Goal: Task Accomplishment & Management: Manage account settings

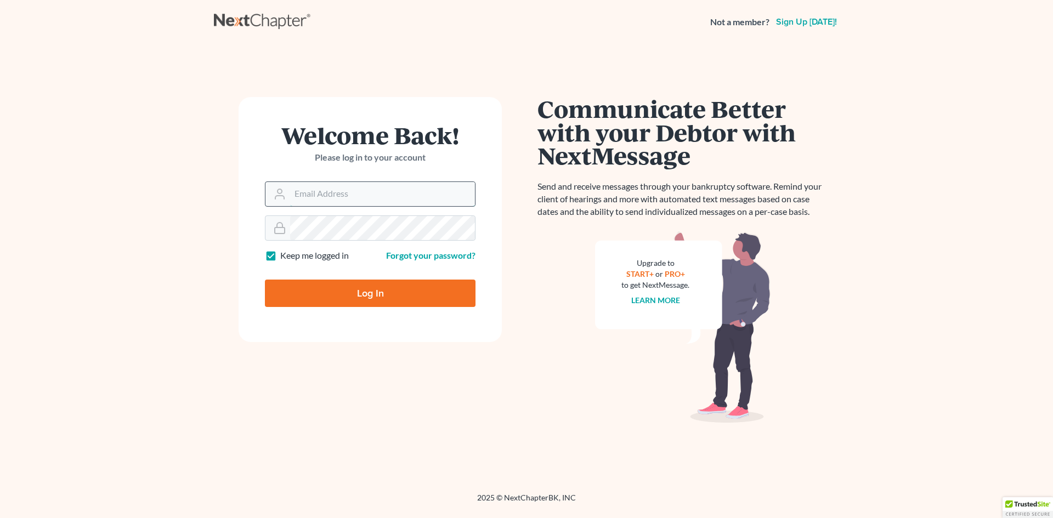
click at [306, 195] on input "Email Address" at bounding box center [382, 194] width 185 height 24
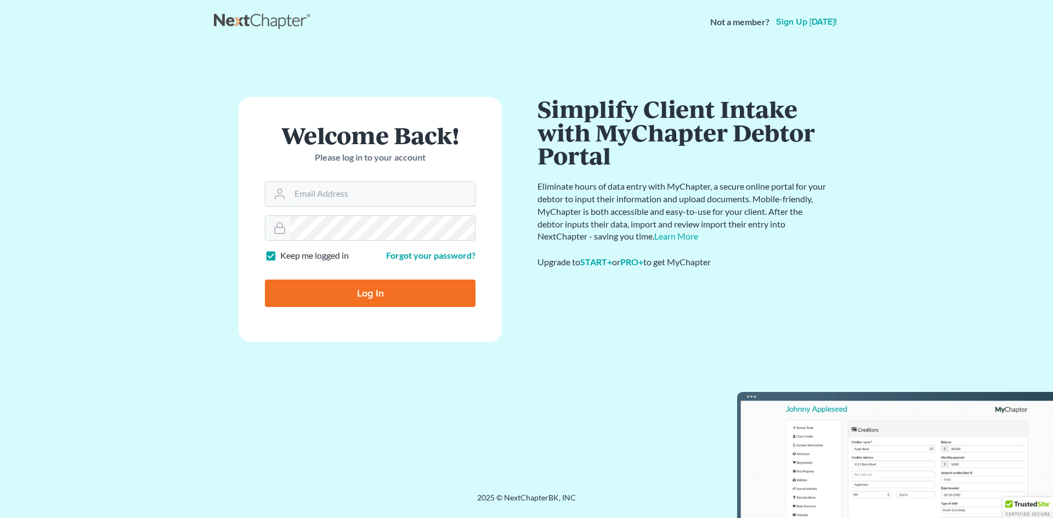
type input "[EMAIL_ADDRESS][DOMAIN_NAME]"
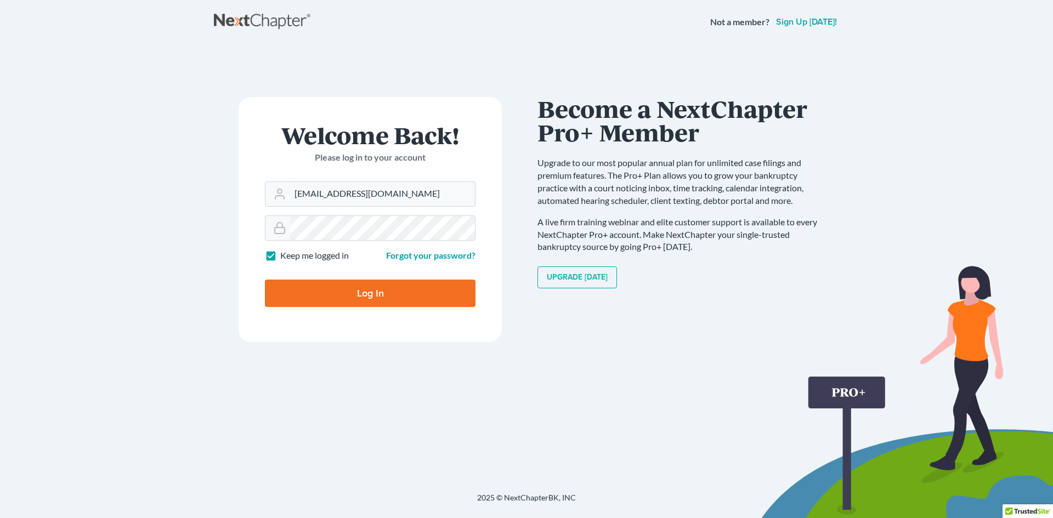
click at [364, 293] on input "Log In" at bounding box center [370, 293] width 211 height 27
type input "Thinking..."
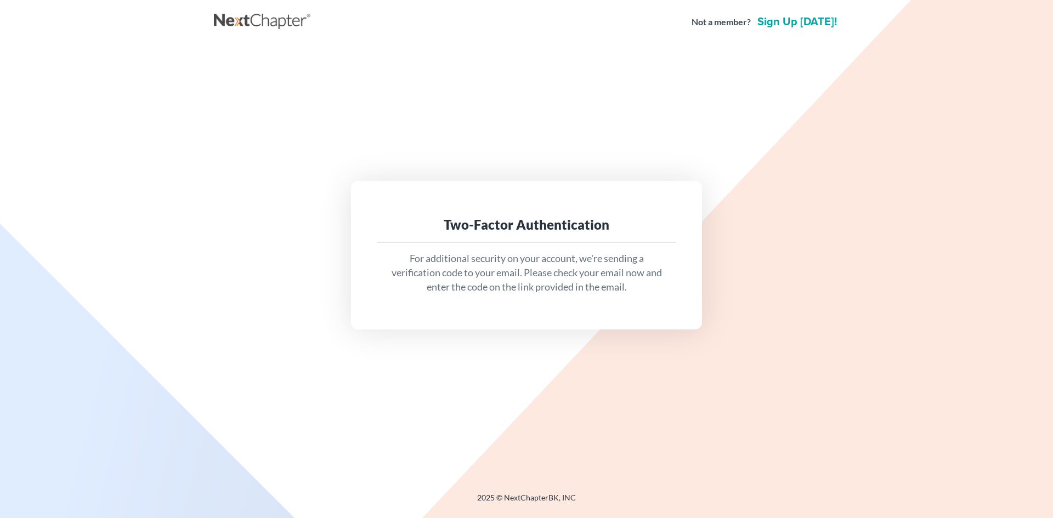
click at [446, 231] on div "Two-Factor Authentication" at bounding box center [526, 225] width 281 height 18
click at [424, 295] on div "For additional security on your account, we're sending a verification code to y…" at bounding box center [526, 273] width 298 height 60
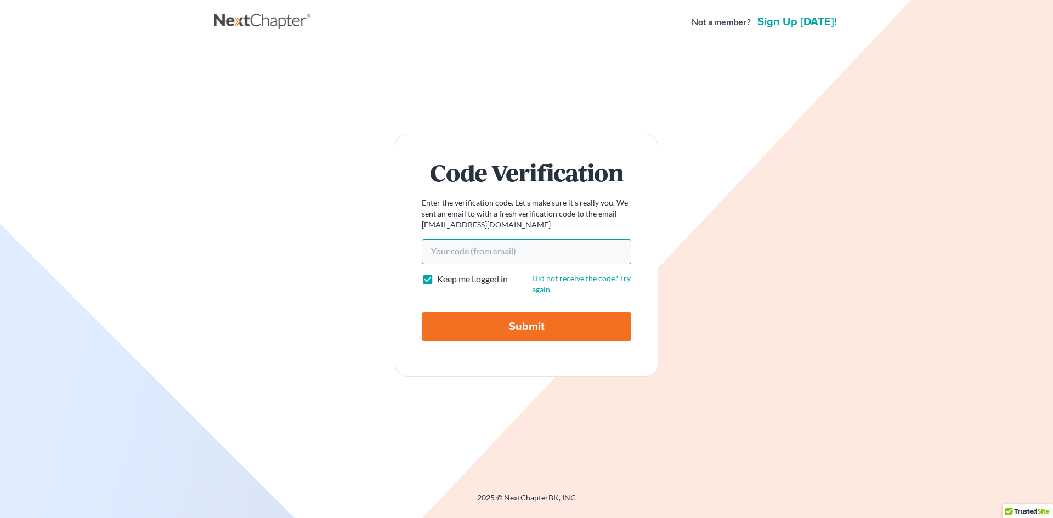
click at [428, 251] on input "Your code(from email)" at bounding box center [526, 251] width 209 height 25
paste input "9bf65f"
type input "9bf65f"
click at [520, 326] on input "Submit" at bounding box center [526, 327] width 209 height 29
type input "Thinking..."
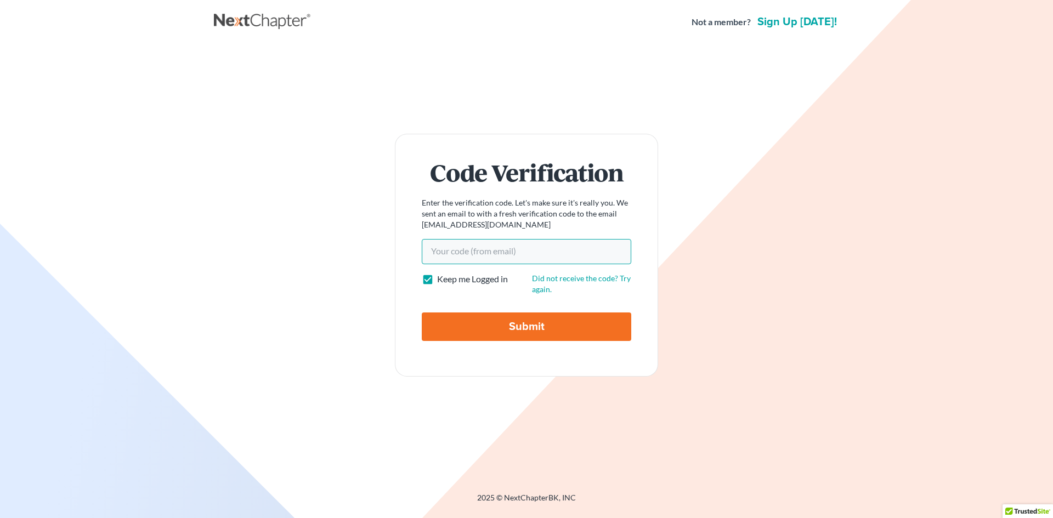
click at [432, 252] on input "Your code(from email)" at bounding box center [526, 251] width 209 height 25
paste input "9bf65f"
type input "9bf65f"
click at [524, 323] on input "Submit" at bounding box center [526, 327] width 209 height 29
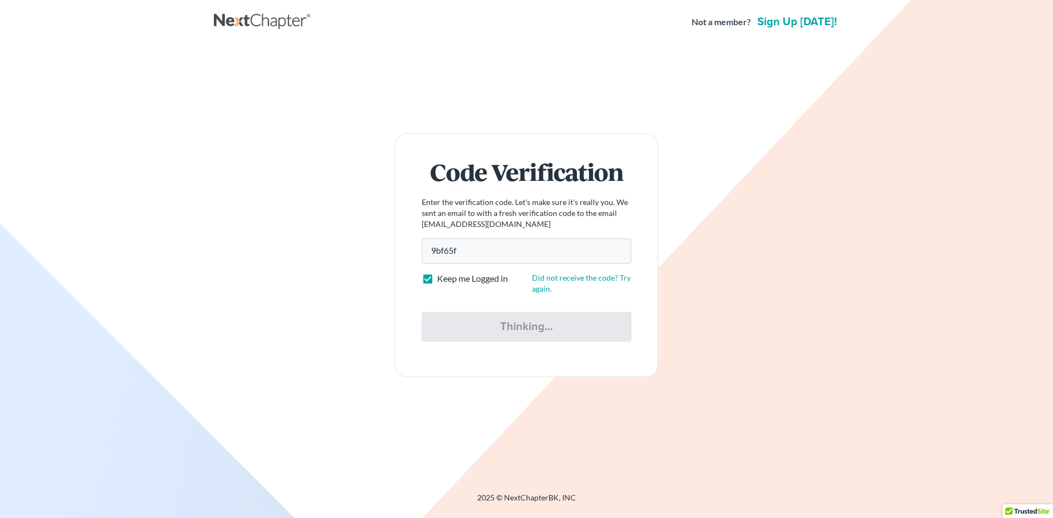
type input "Thinking..."
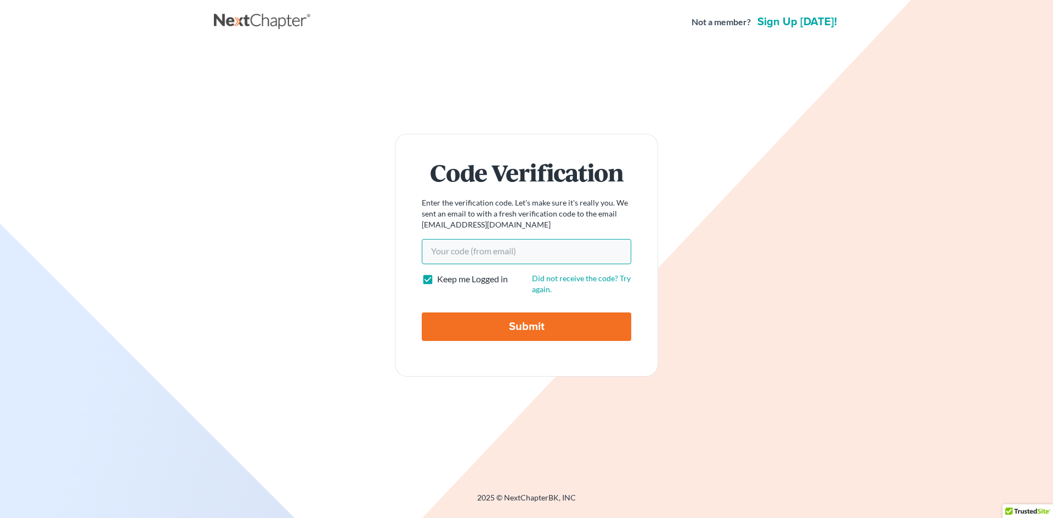
click at [524, 248] on input "Your code(from email)" at bounding box center [526, 251] width 209 height 25
type input "9bf65f"
click at [512, 326] on input "Submit" at bounding box center [526, 327] width 209 height 29
type input "Thinking..."
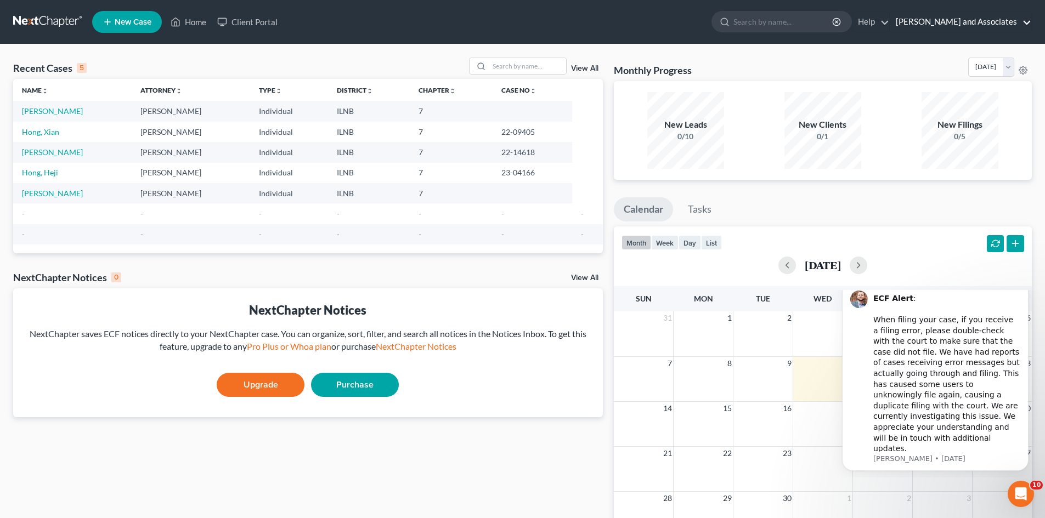
click at [1026, 22] on link "[PERSON_NAME] and Associates" at bounding box center [960, 22] width 141 height 20
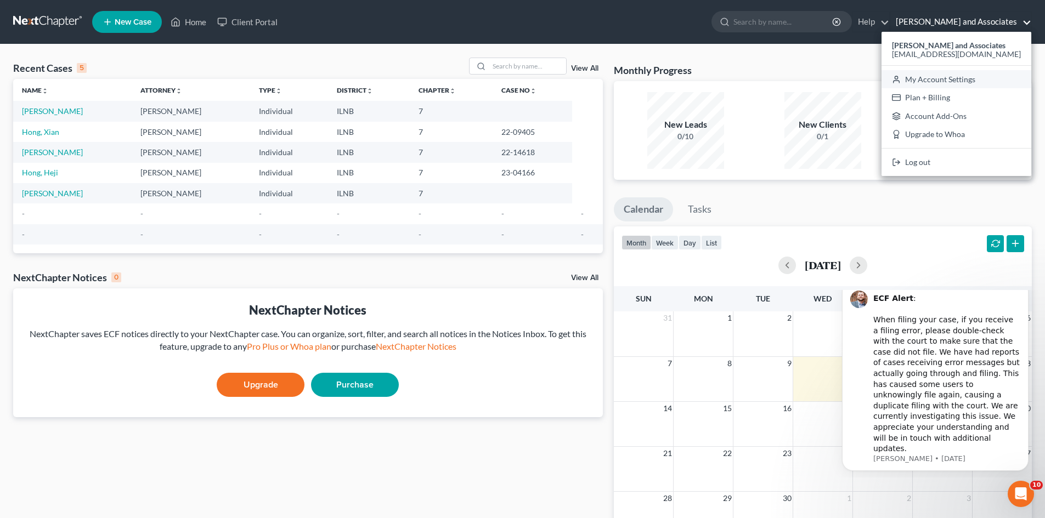
click at [945, 78] on link "My Account Settings" at bounding box center [956, 79] width 150 height 19
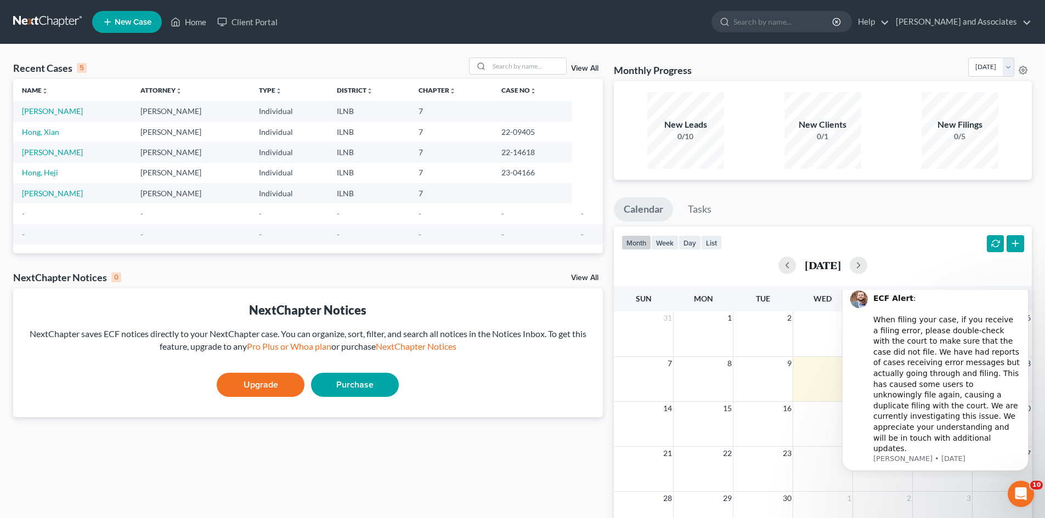
select select "24"
select select "14"
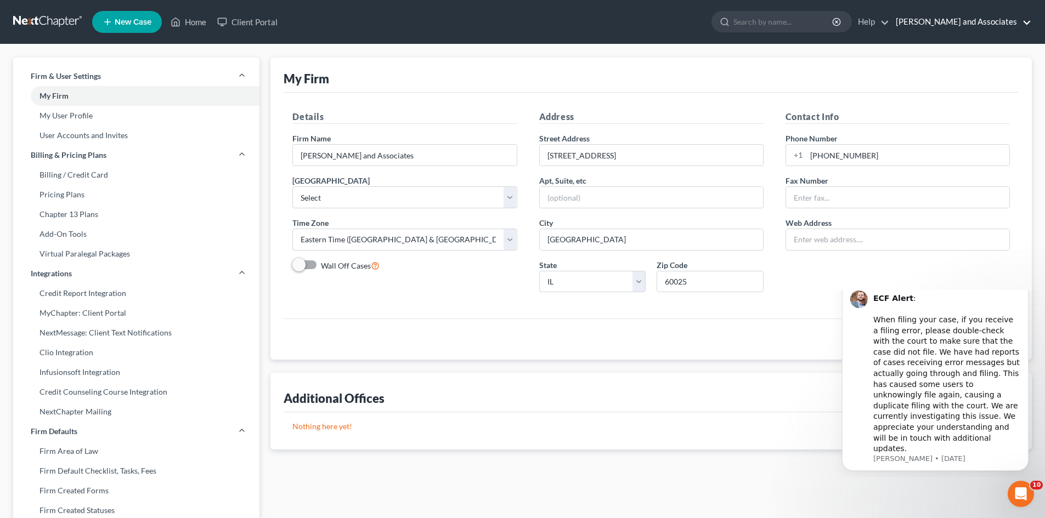
click at [1026, 22] on link "[PERSON_NAME] and Associates" at bounding box center [960, 22] width 141 height 20
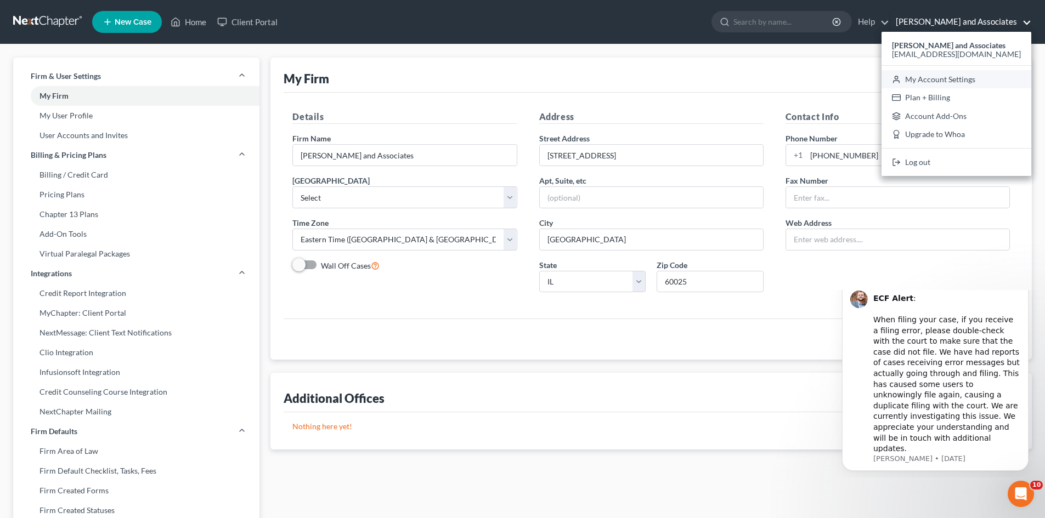
click at [977, 81] on link "My Account Settings" at bounding box center [956, 79] width 150 height 19
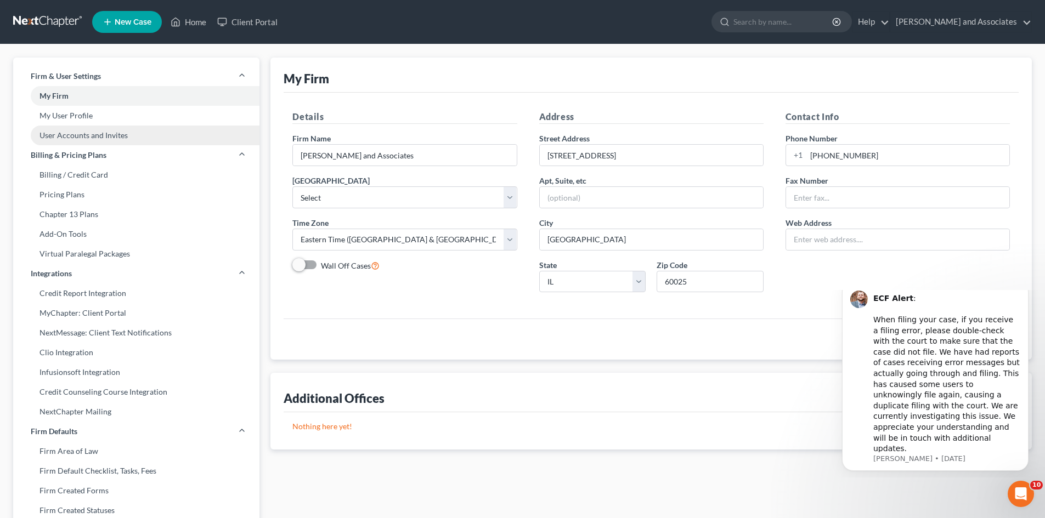
click at [93, 135] on link "User Accounts and Invites" at bounding box center [136, 136] width 246 height 20
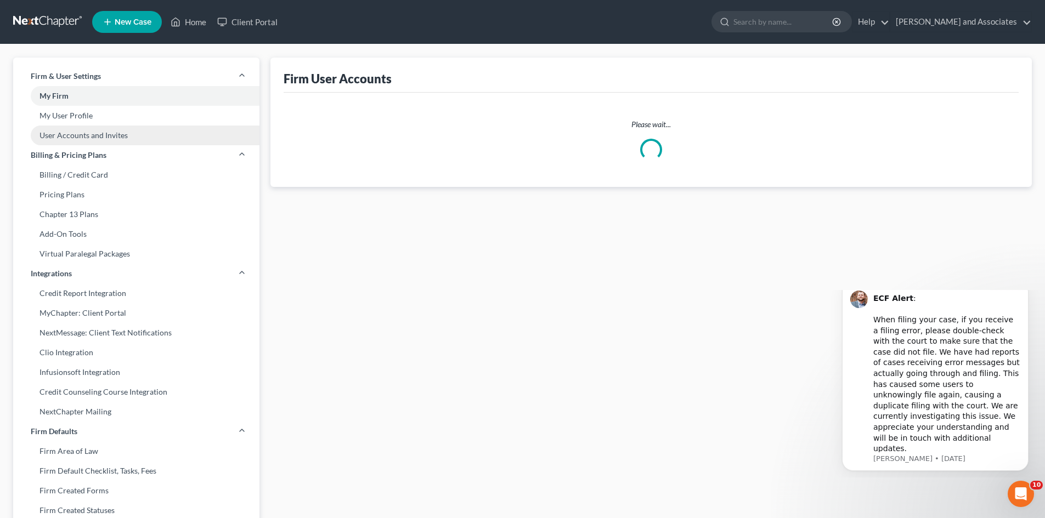
select select "0"
select select "1"
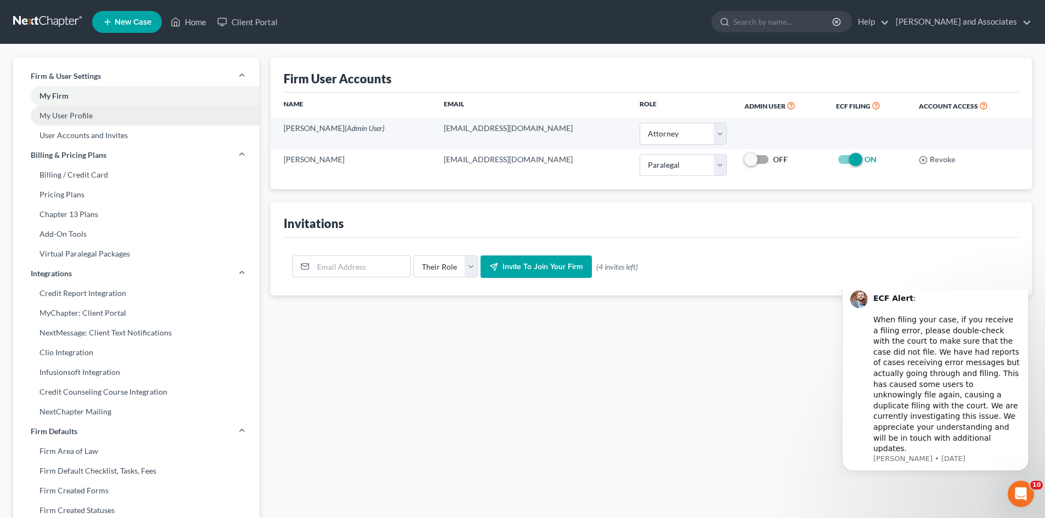
click at [80, 113] on link "My User Profile" at bounding box center [136, 116] width 246 height 20
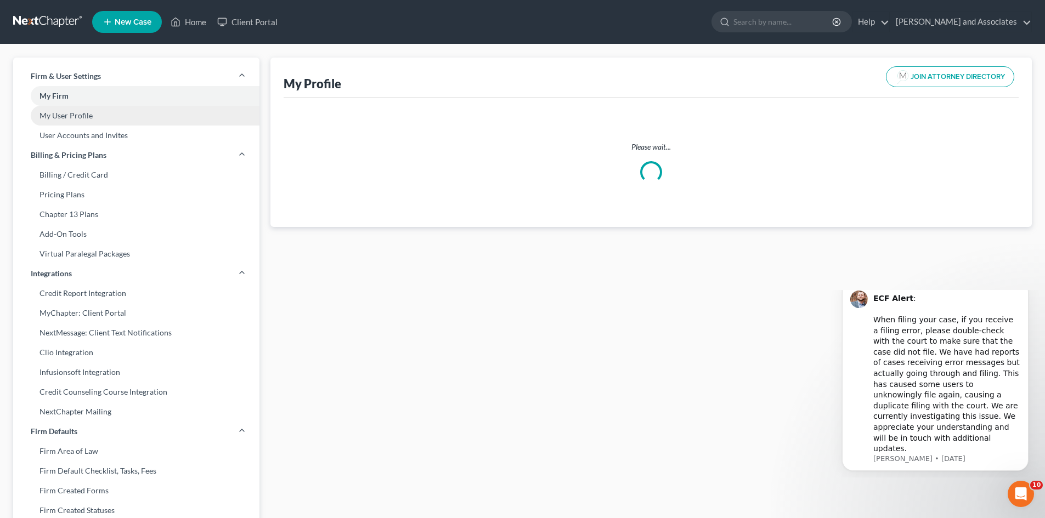
select select "14"
select select "25"
select select "attorney"
select select "1"
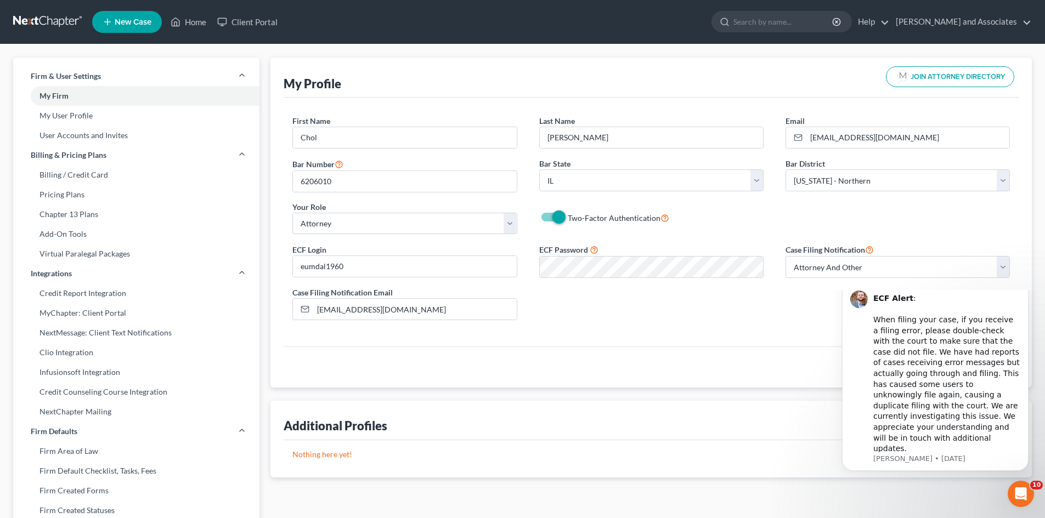
click at [644, 310] on div "ECF Login eumdal1960 ECF Password Case Filing Notification Select Attorney Only…" at bounding box center [650, 286] width 739 height 86
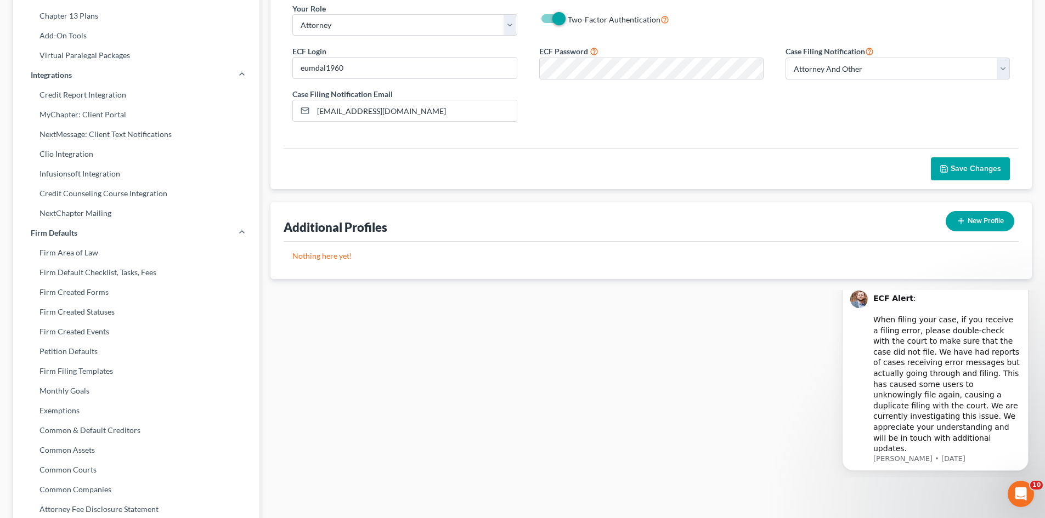
scroll to position [196, 0]
click at [961, 166] on span "Save Changes" at bounding box center [975, 170] width 50 height 9
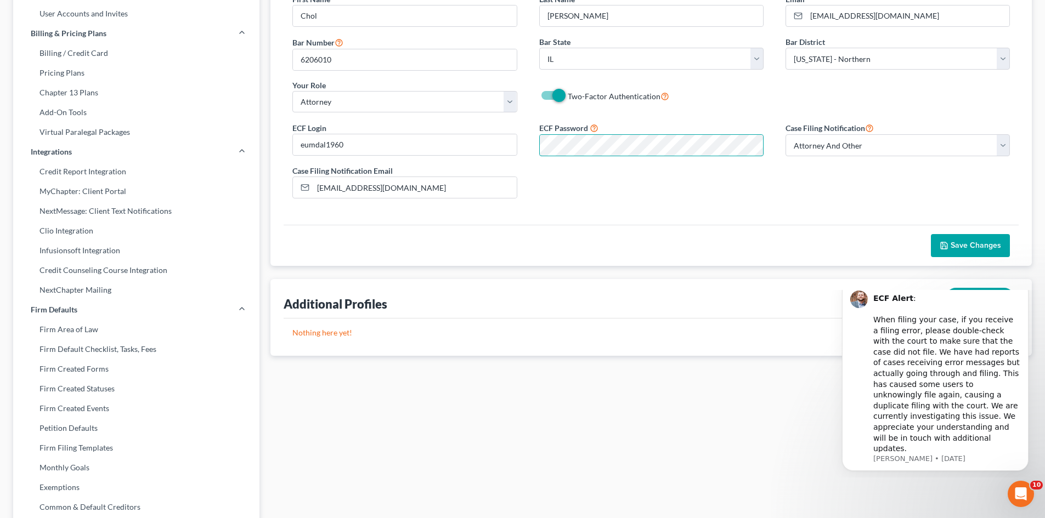
scroll to position [123, 0]
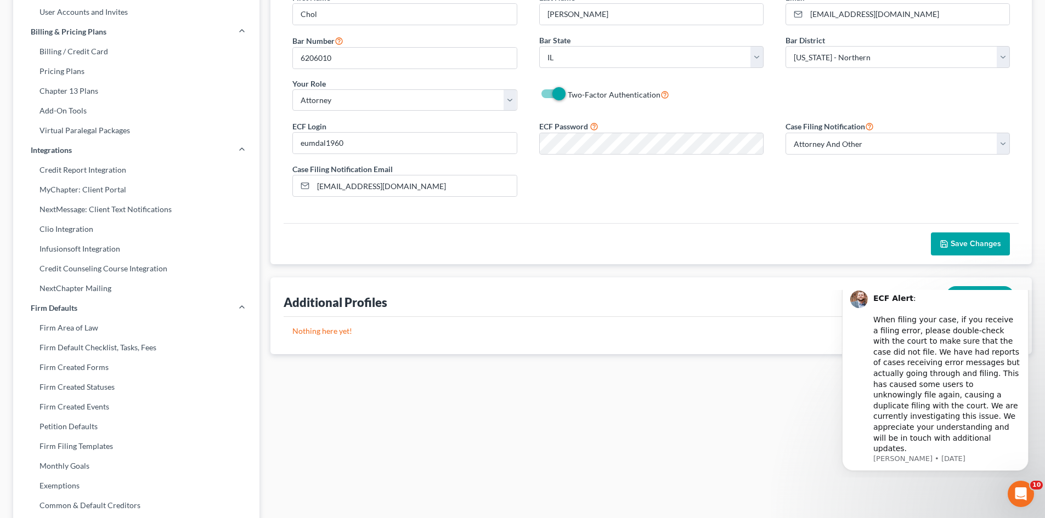
click at [962, 239] on span "Save Changes" at bounding box center [975, 243] width 50 height 9
